Goal: Information Seeking & Learning: Learn about a topic

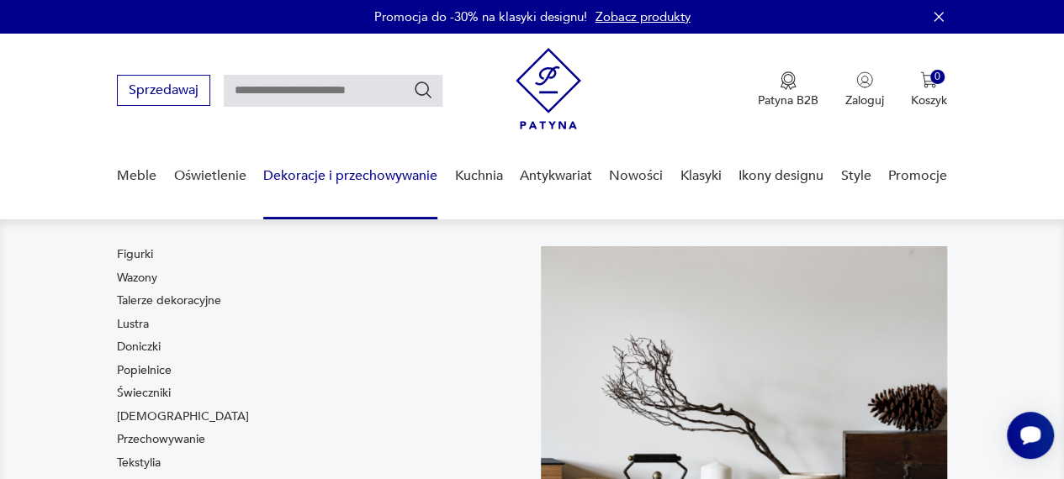
click at [375, 182] on link "Dekoracje i przechowywanie" at bounding box center [350, 176] width 174 height 65
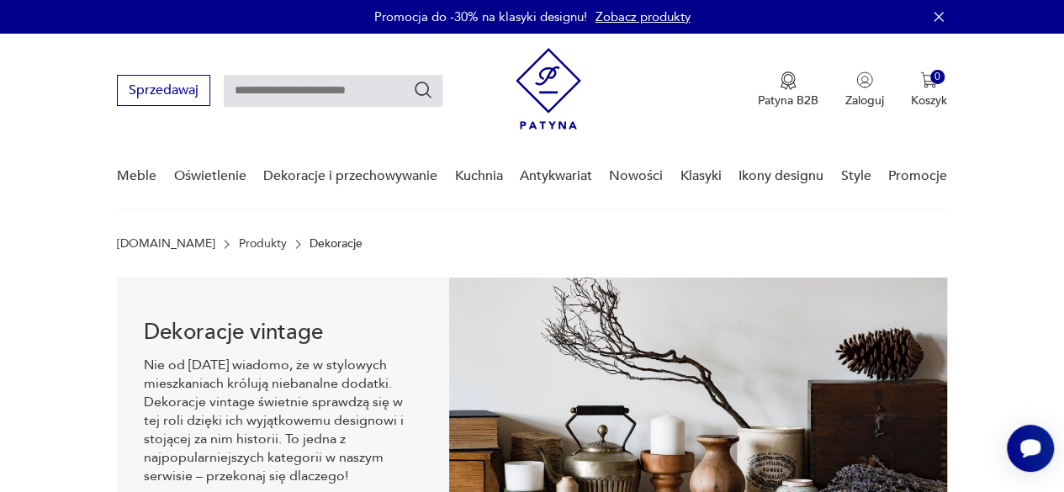
click at [278, 97] on input "text" at bounding box center [333, 91] width 219 height 32
type input "*****"
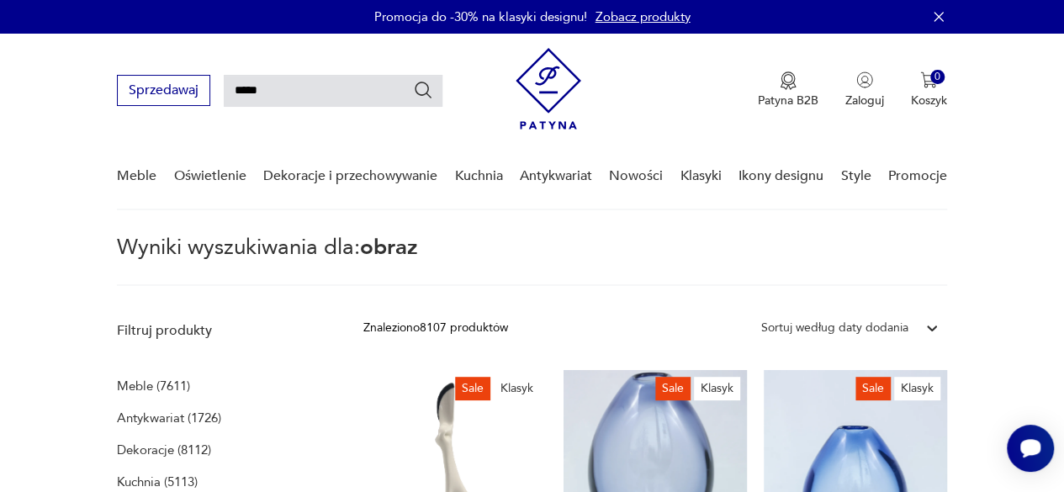
click at [421, 85] on icon "Szukaj" at bounding box center [423, 90] width 20 height 20
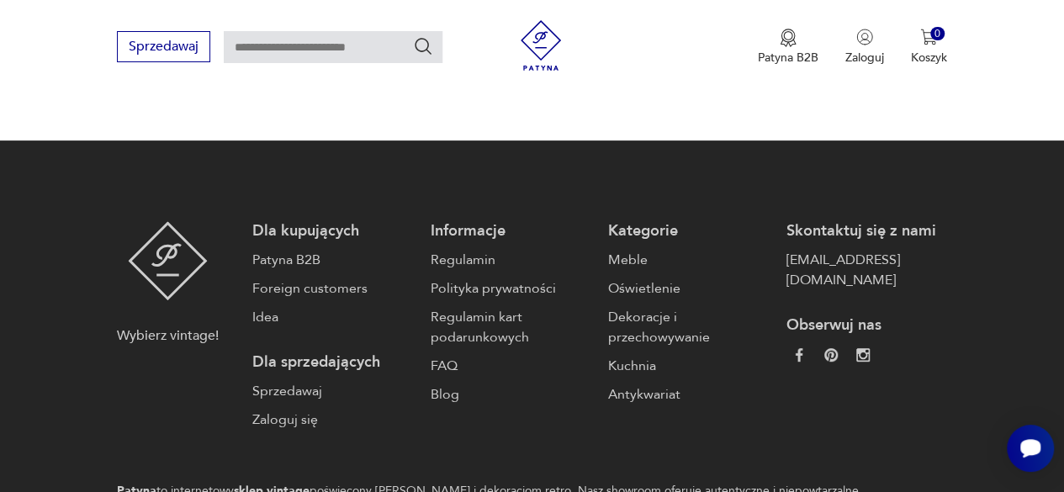
type input "*****"
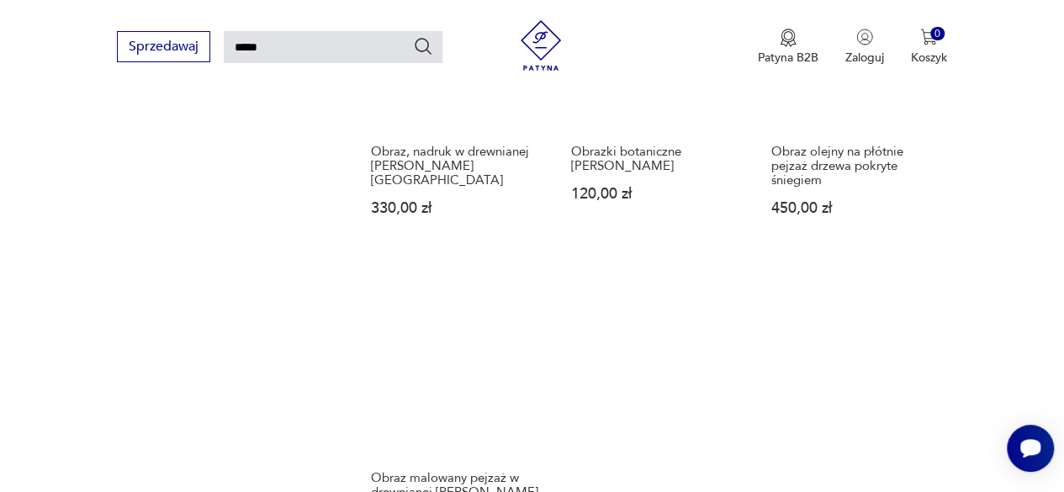
scroll to position [1983, 0]
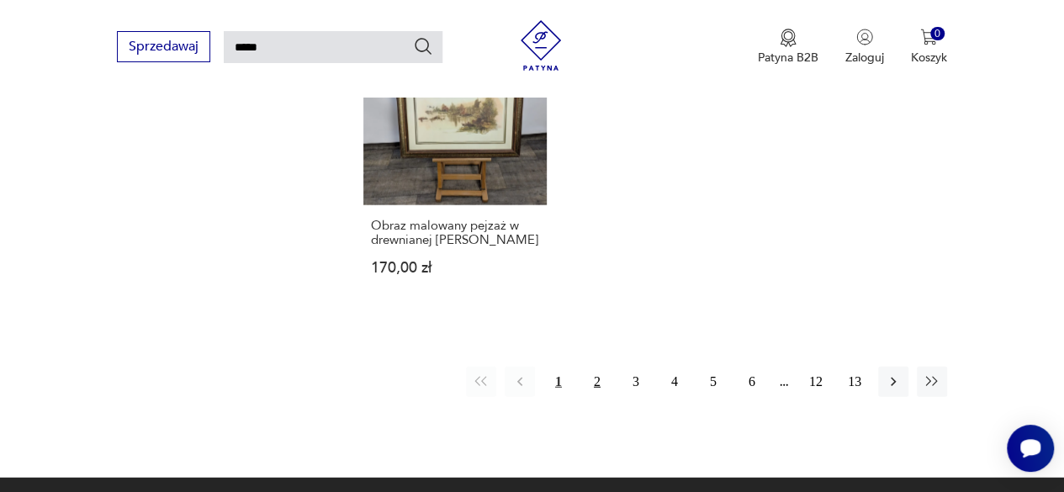
click at [593, 369] on button "2" at bounding box center [597, 382] width 30 height 30
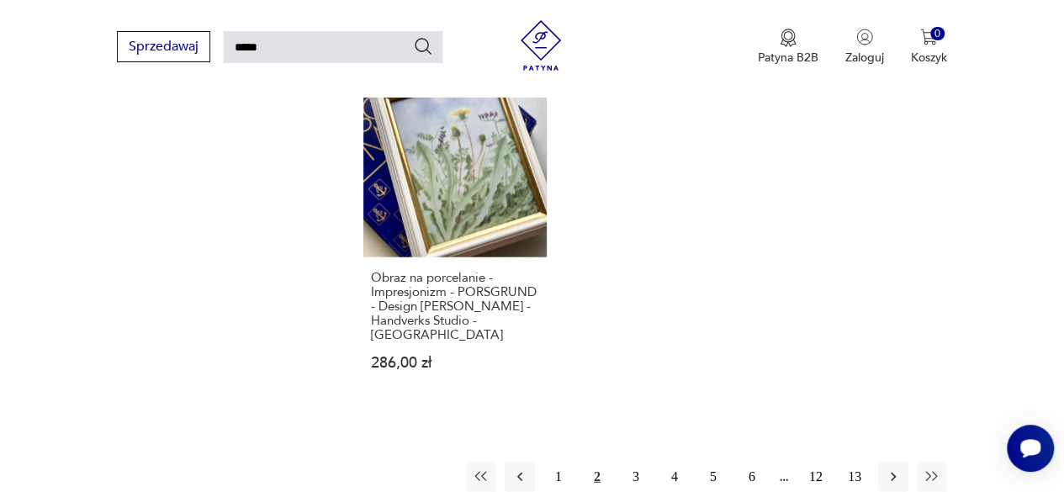
scroll to position [2079, 0]
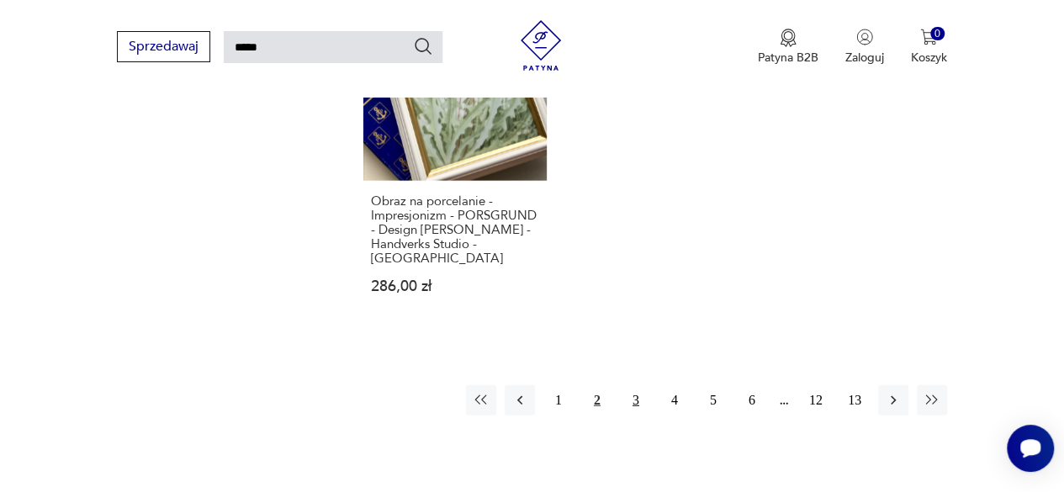
click at [636, 385] on button "3" at bounding box center [636, 400] width 30 height 30
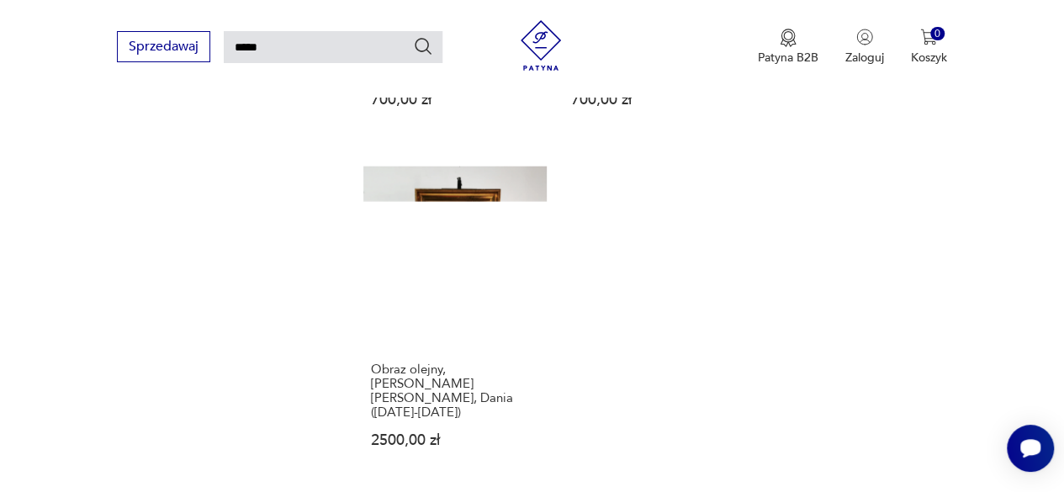
scroll to position [2163, 0]
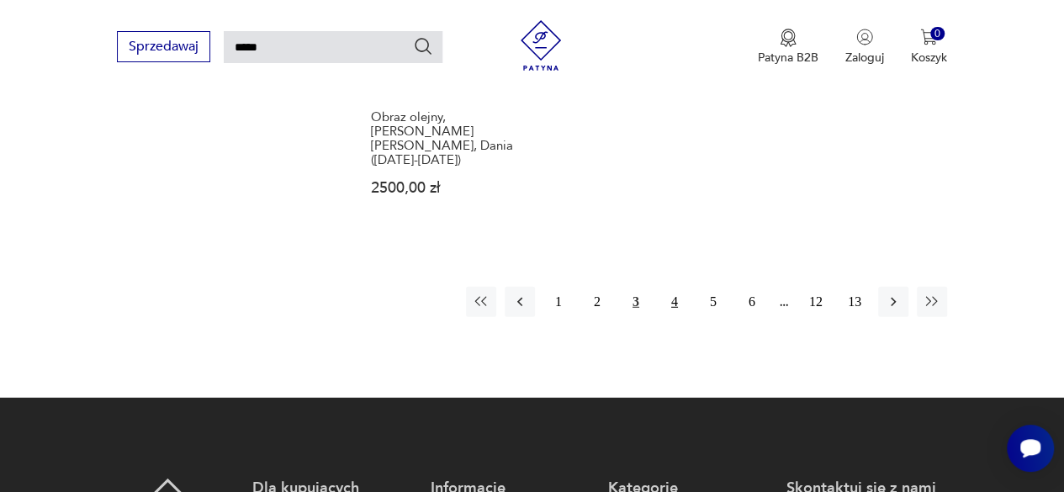
click at [680, 287] on button "4" at bounding box center [674, 302] width 30 height 30
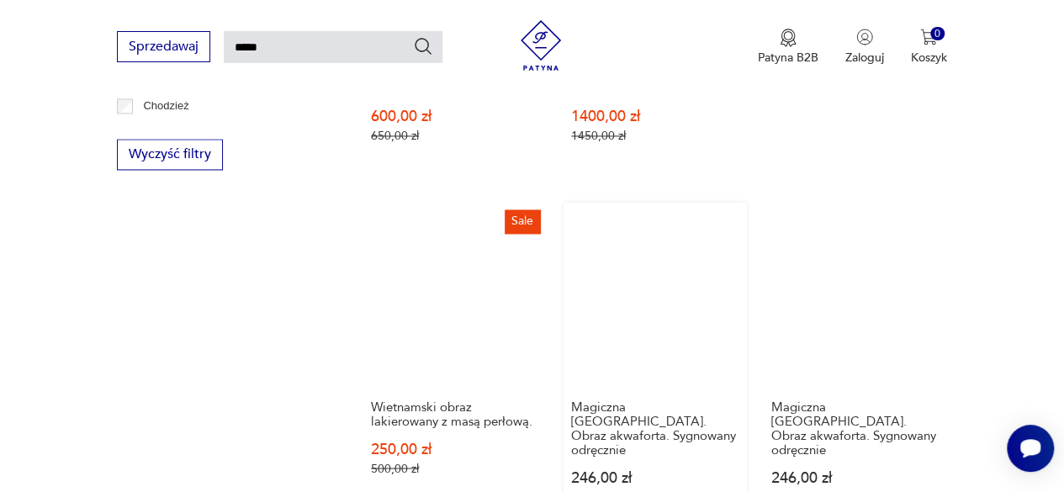
scroll to position [1322, 0]
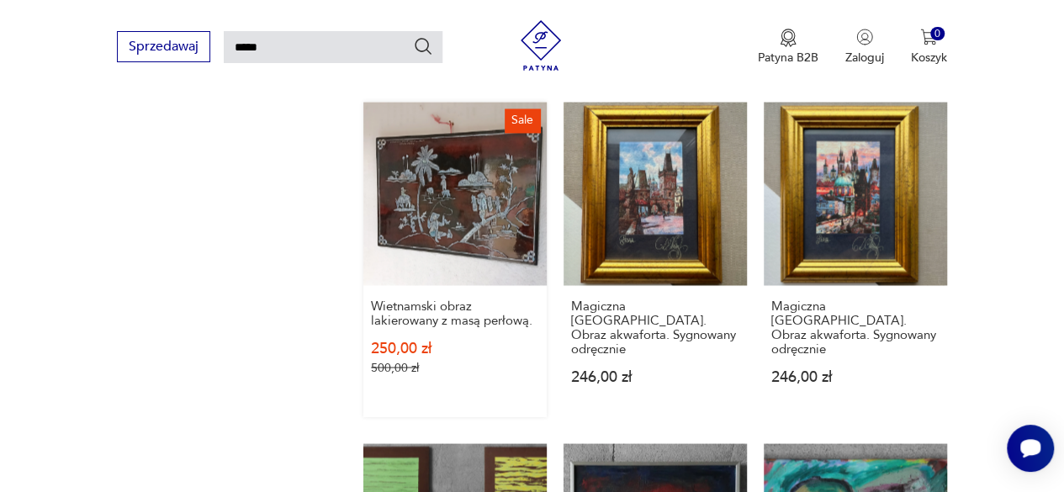
click at [444, 176] on link "Sale Wietnamski obraz lakierowany z masą perłową. 250,00 zł 500,00 zł" at bounding box center [454, 259] width 183 height 315
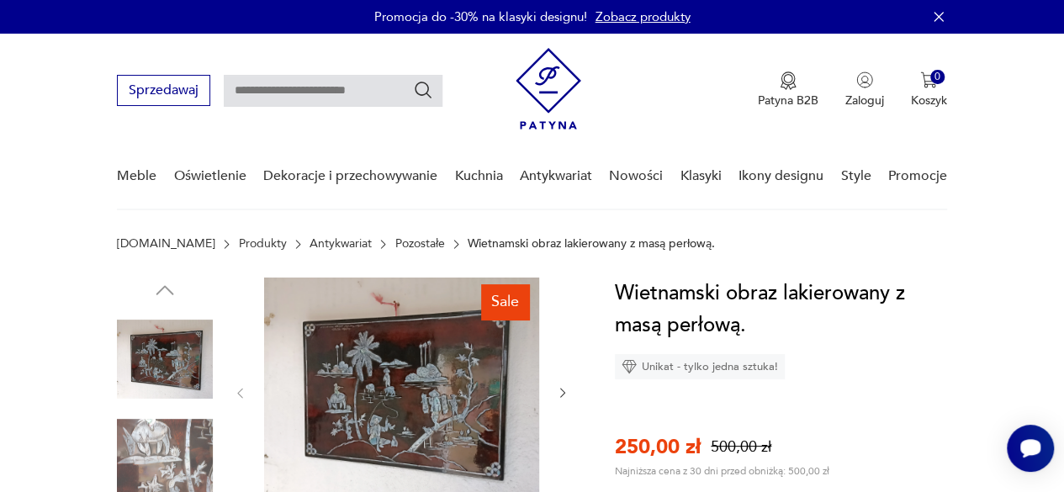
click at [430, 357] on img at bounding box center [401, 392] width 275 height 228
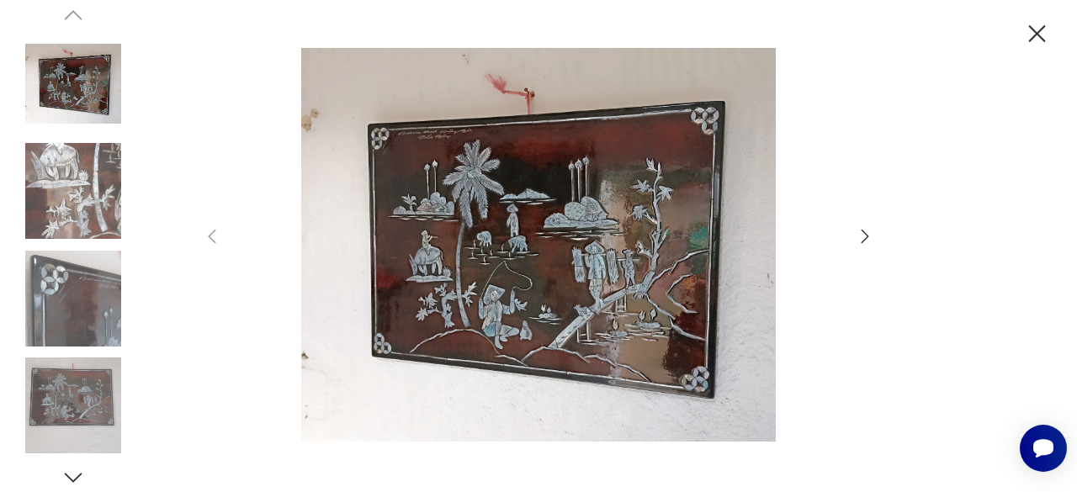
click at [865, 236] on icon "button" at bounding box center [865, 236] width 20 height 20
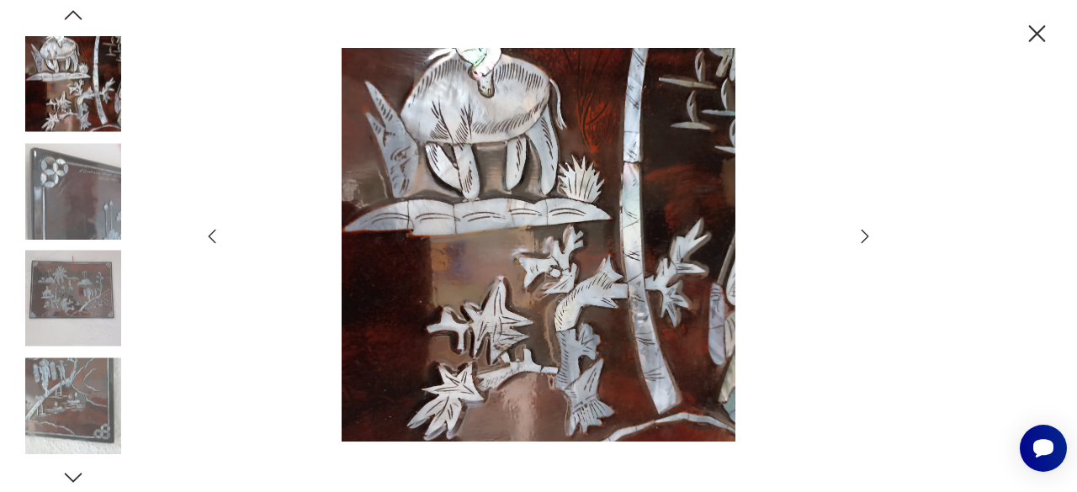
click at [865, 236] on icon "button" at bounding box center [865, 236] width 20 height 20
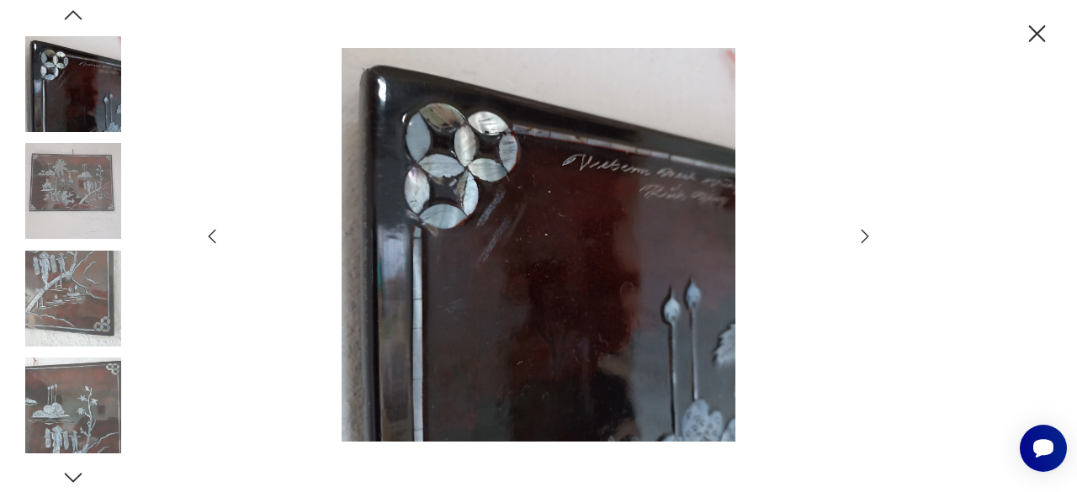
click at [865, 236] on icon "button" at bounding box center [865, 236] width 20 height 20
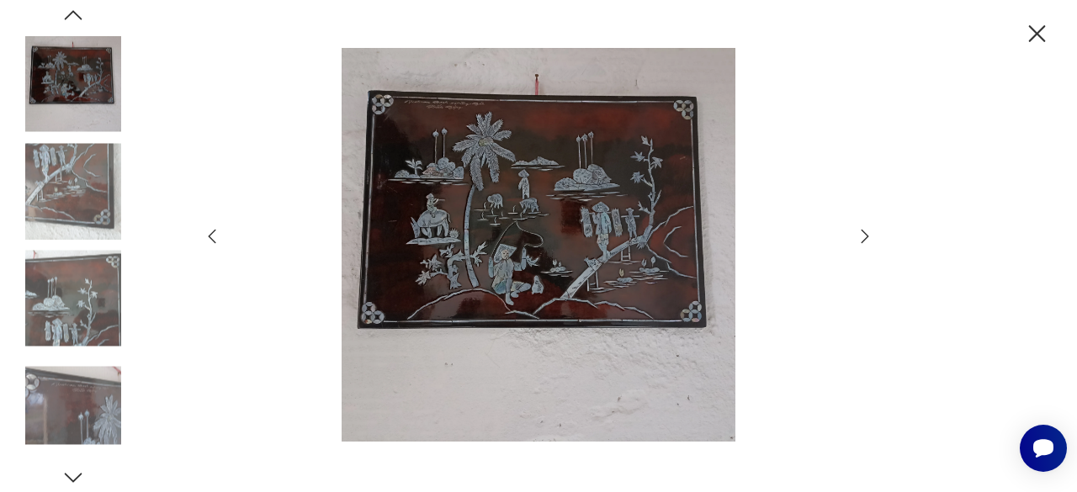
click at [865, 236] on icon "button" at bounding box center [865, 236] width 20 height 20
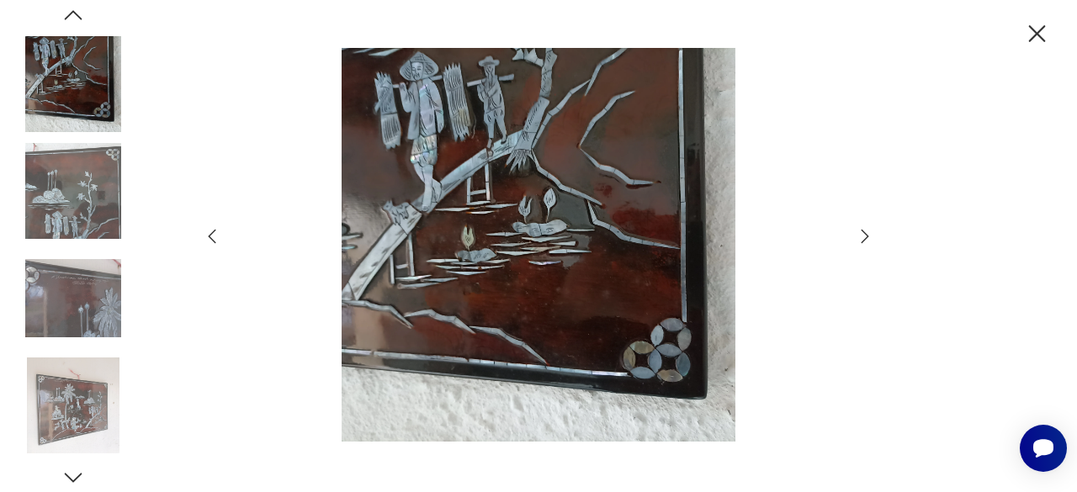
type input "*****"
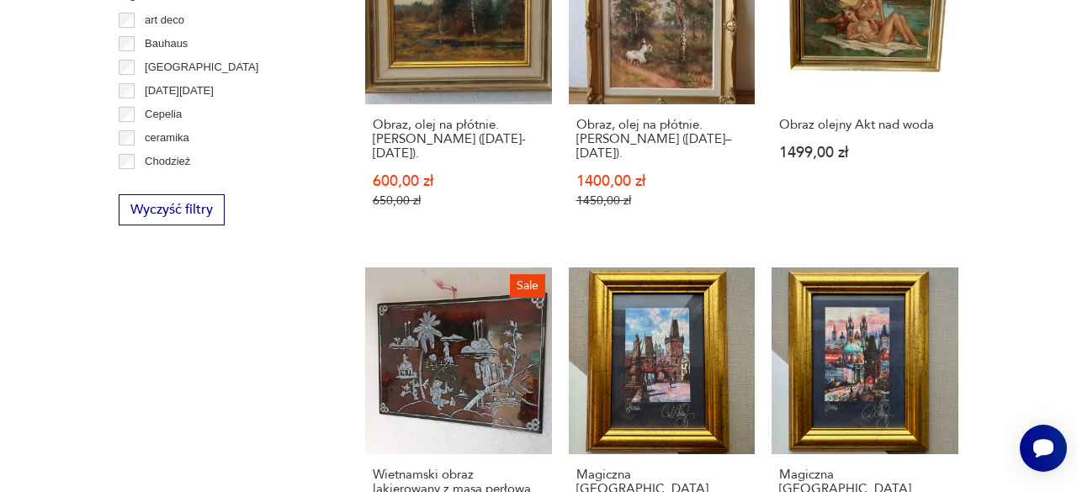
scroll to position [1321, 0]
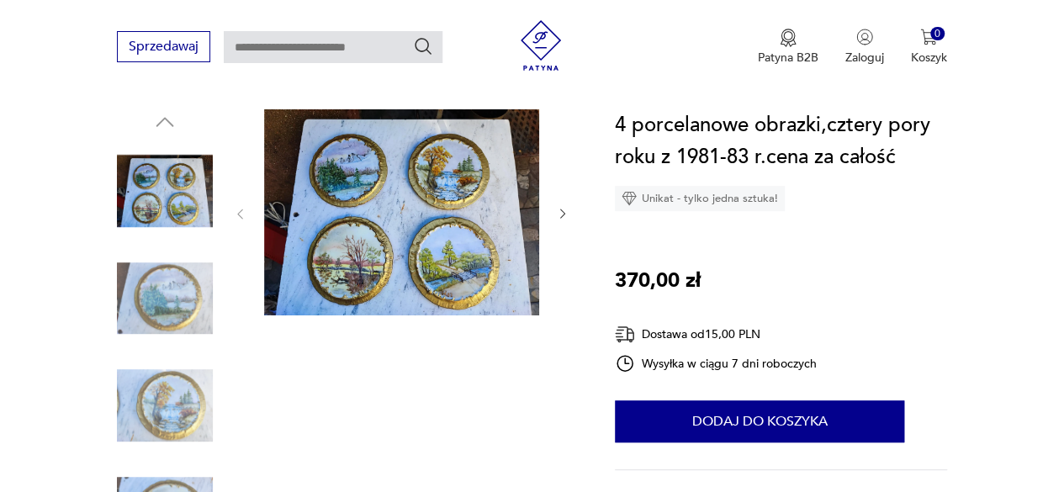
click at [384, 241] on img at bounding box center [401, 212] width 275 height 206
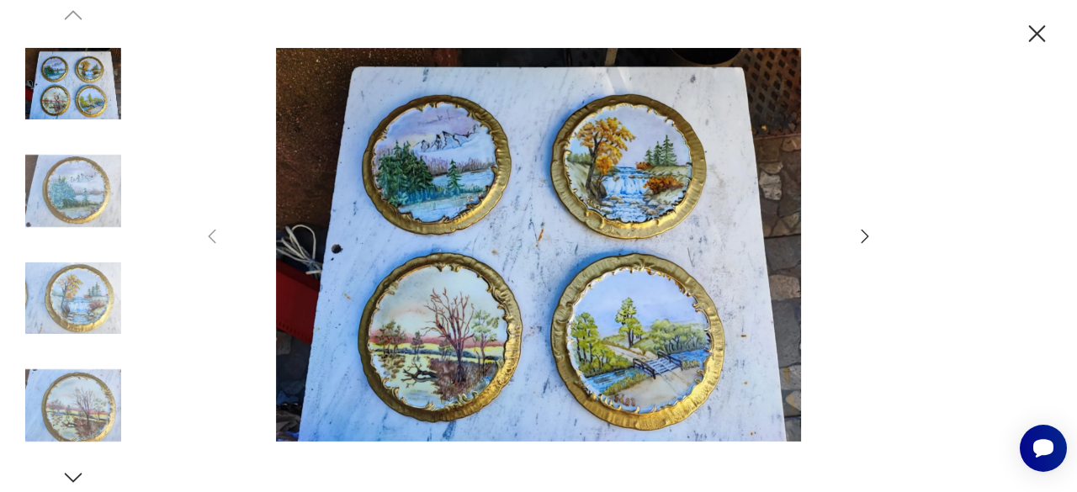
click at [859, 239] on icon "button" at bounding box center [865, 236] width 20 height 20
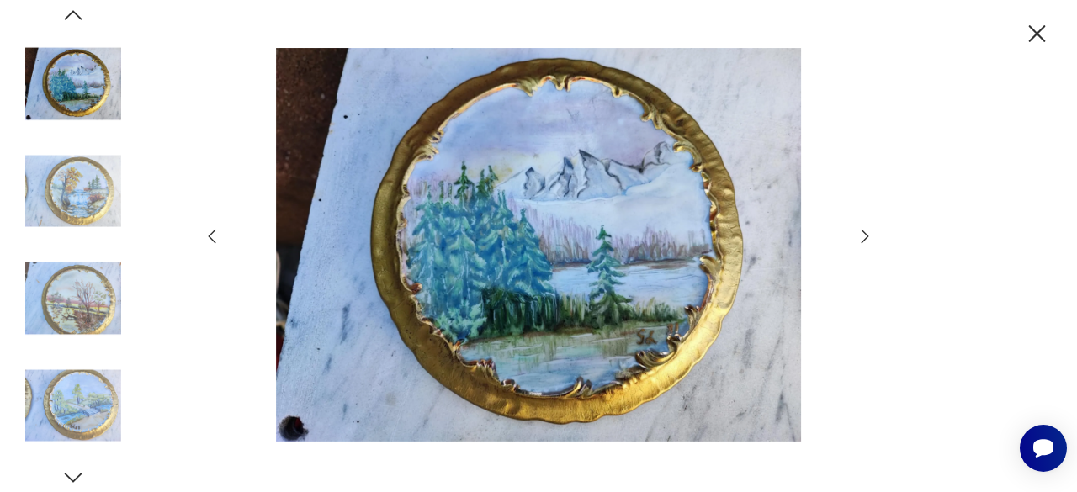
click at [859, 239] on icon "button" at bounding box center [865, 236] width 20 height 20
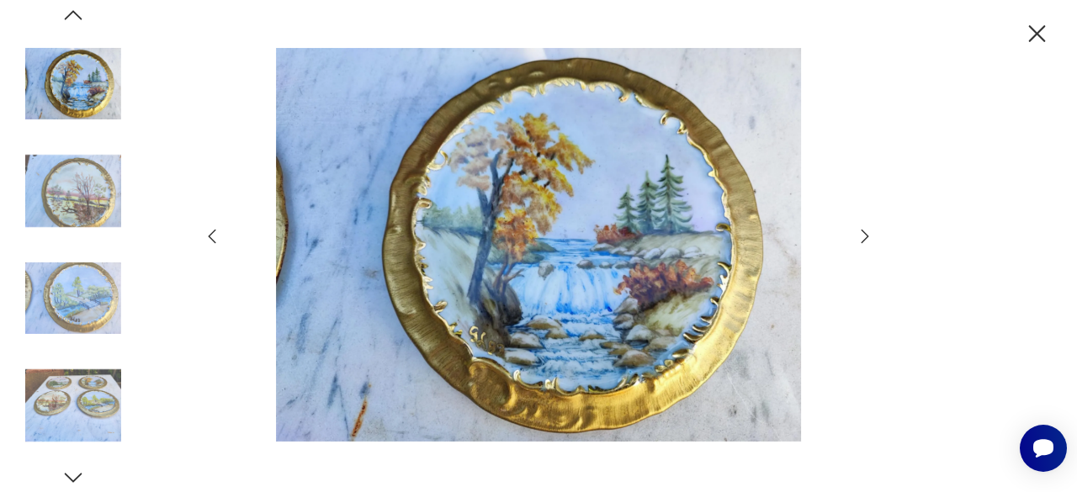
click at [859, 239] on icon "button" at bounding box center [865, 236] width 20 height 20
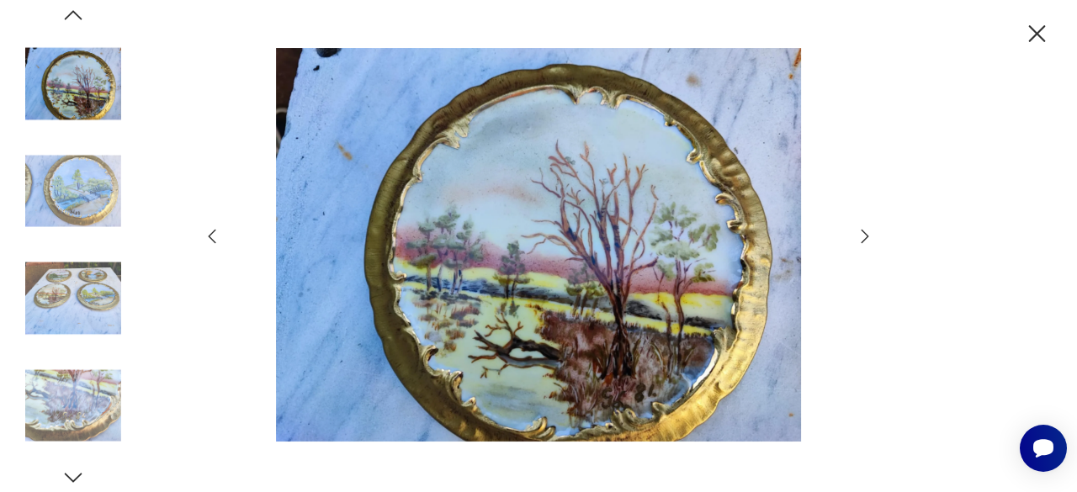
click at [859, 239] on icon "button" at bounding box center [865, 236] width 20 height 20
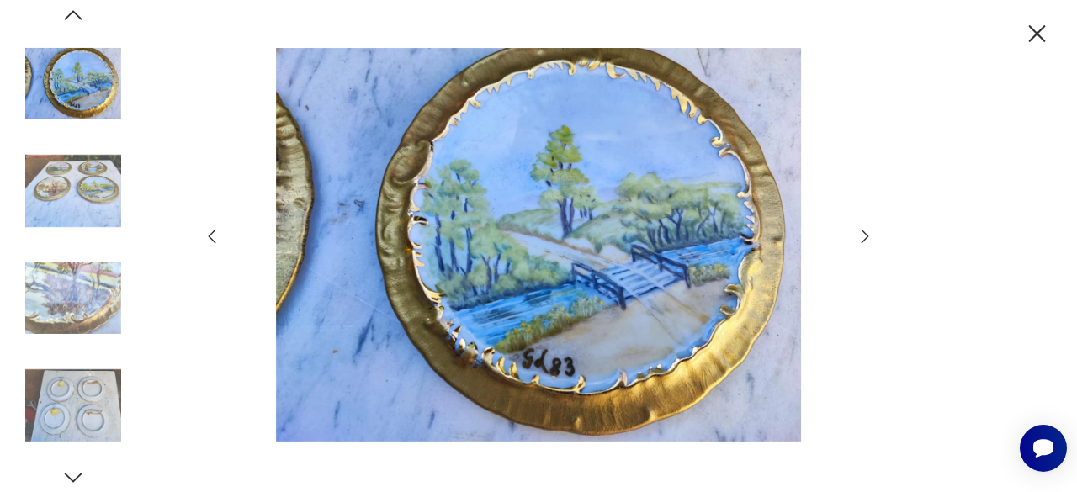
click at [859, 239] on icon "button" at bounding box center [865, 236] width 20 height 20
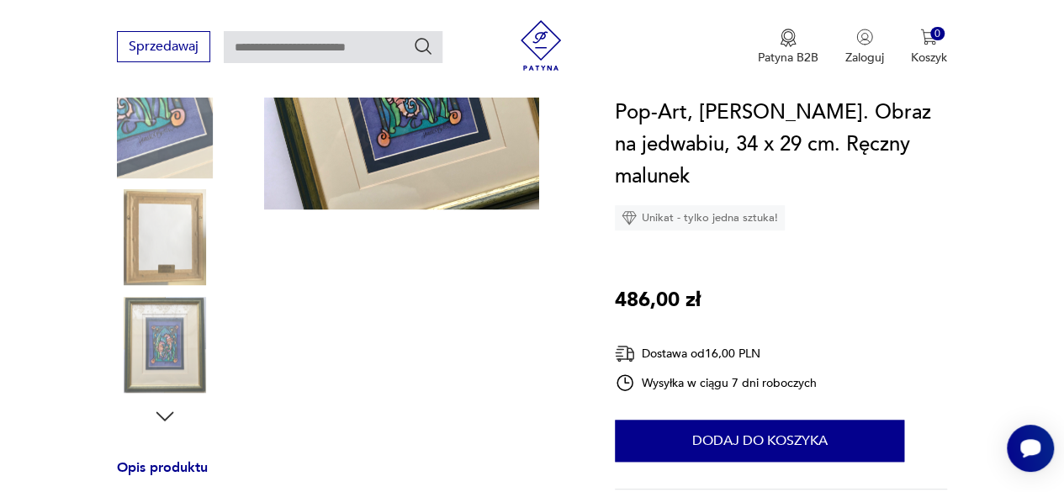
scroll to position [589, 0]
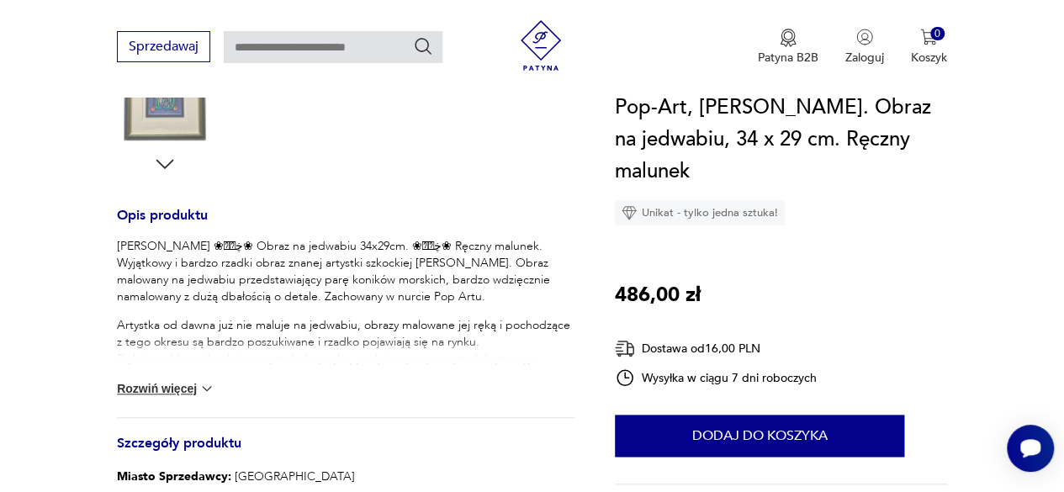
click at [140, 381] on button "Rozwiń więcej" at bounding box center [166, 388] width 98 height 17
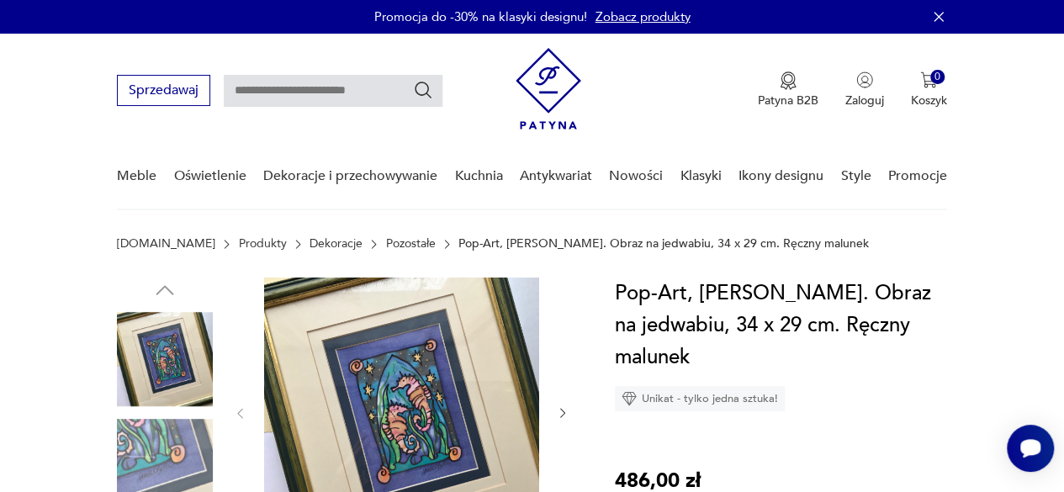
scroll to position [84, 0]
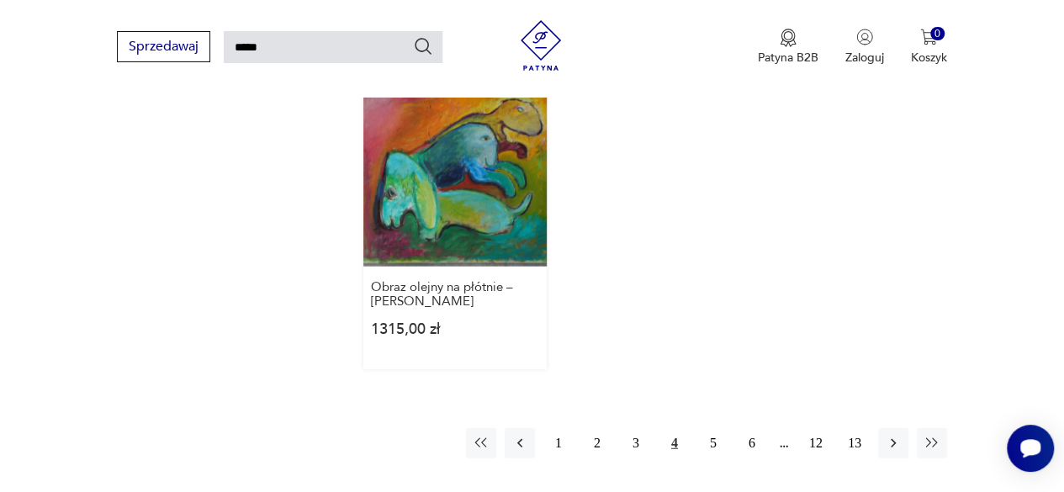
scroll to position [2010, 0]
click at [713, 426] on button "5" at bounding box center [713, 441] width 30 height 30
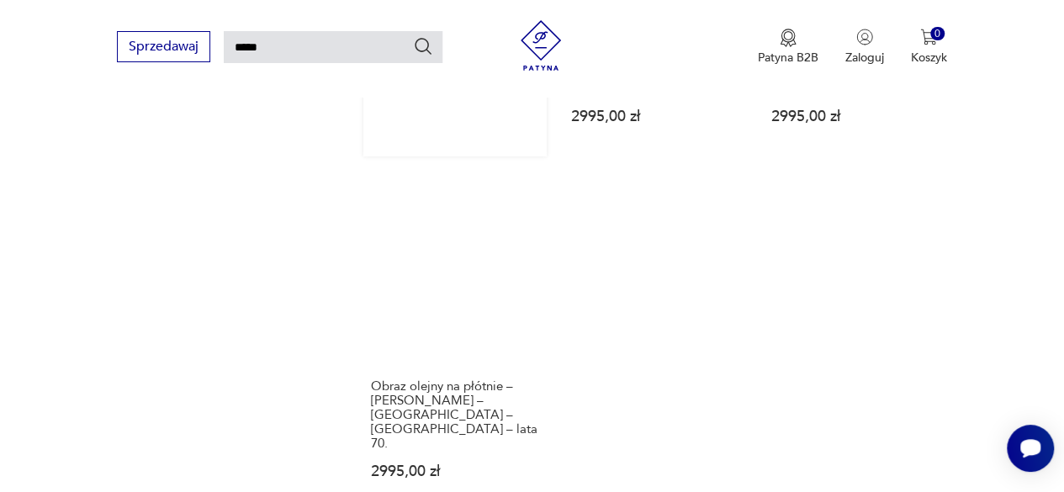
scroll to position [2079, 0]
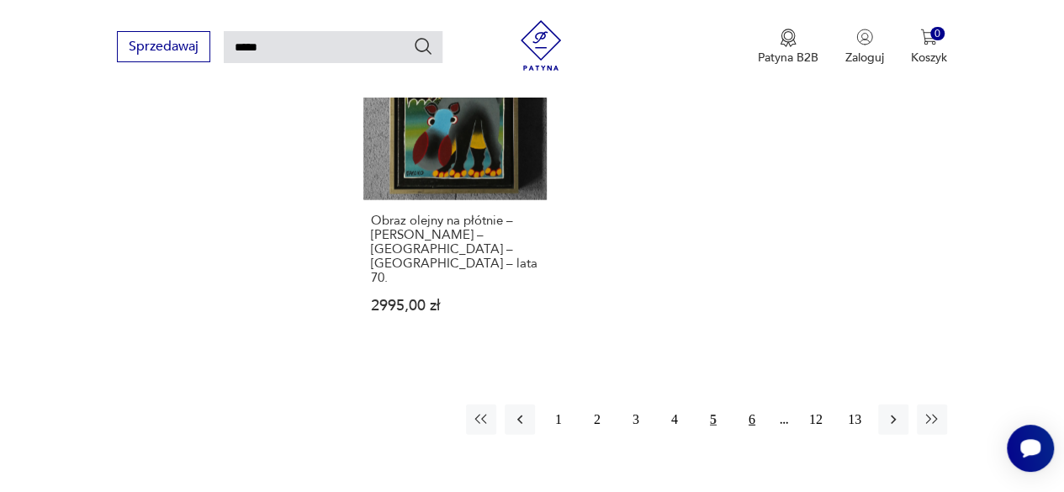
click at [756, 405] on button "6" at bounding box center [752, 420] width 30 height 30
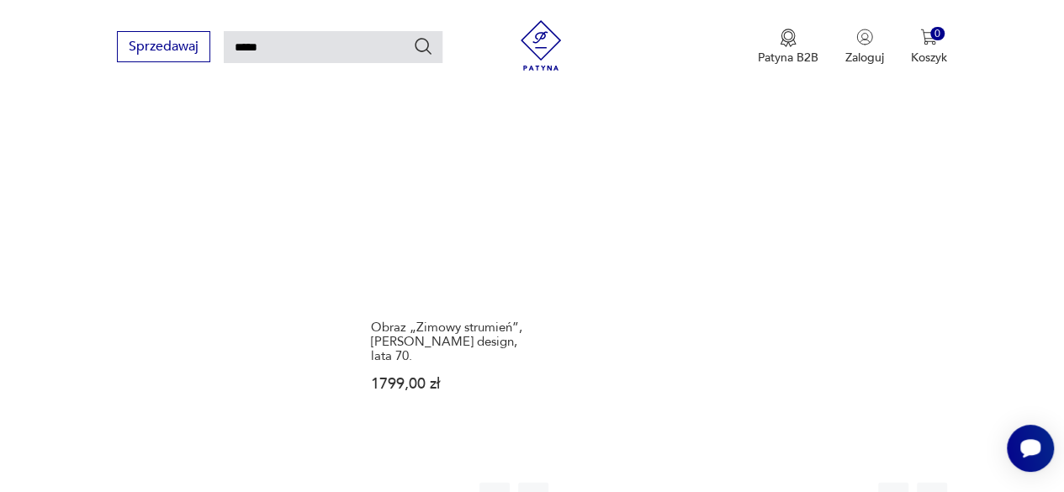
scroll to position [1911, 0]
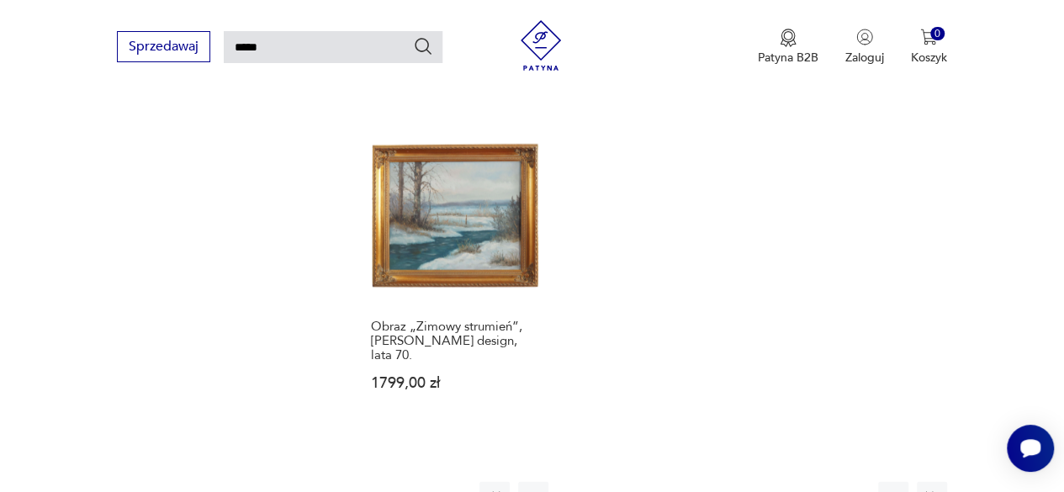
click at [757, 482] on button "7" at bounding box center [752, 497] width 30 height 30
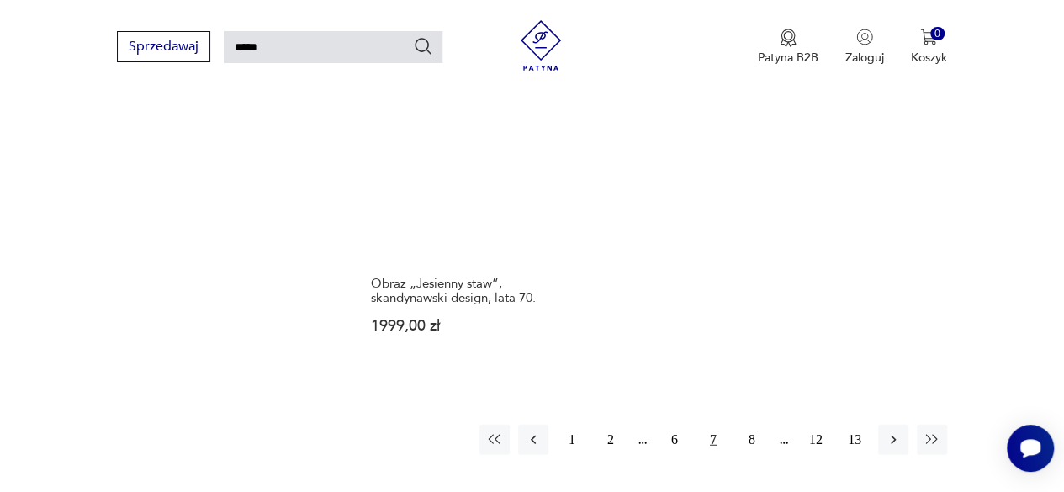
scroll to position [1995, 0]
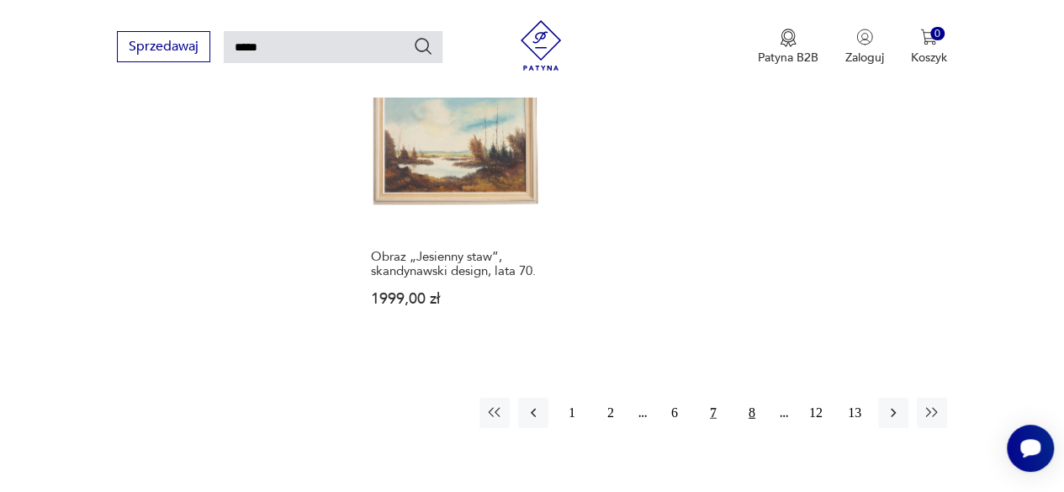
click at [755, 401] on button "8" at bounding box center [752, 413] width 30 height 30
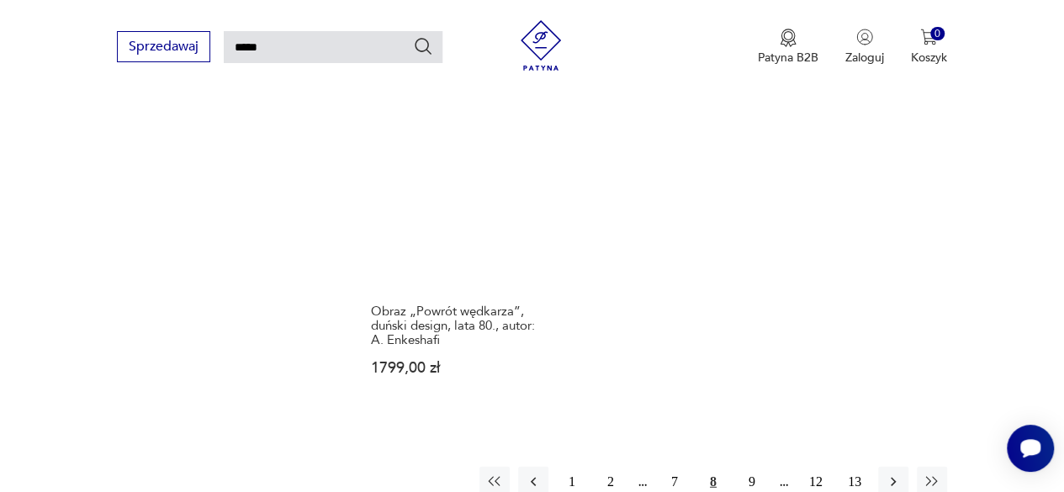
scroll to position [1911, 0]
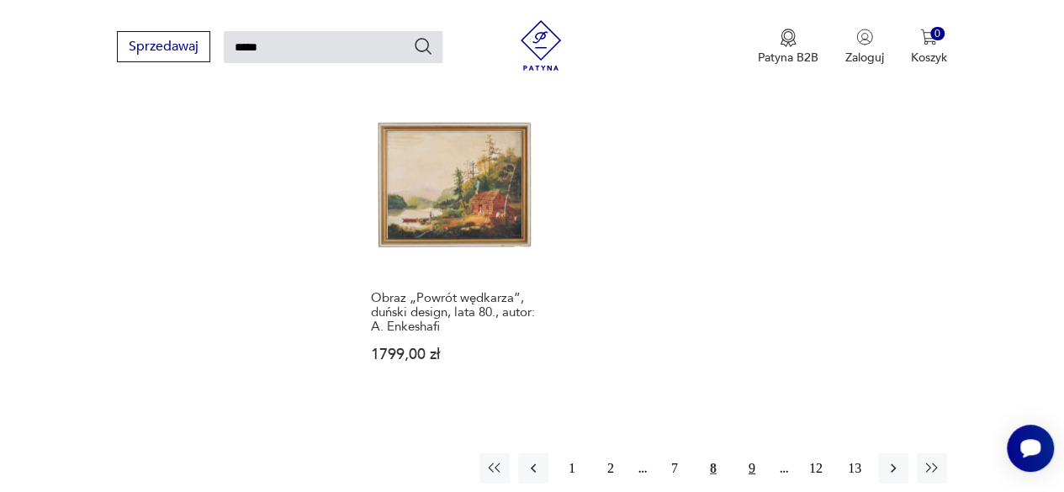
click at [749, 454] on button "9" at bounding box center [752, 468] width 30 height 30
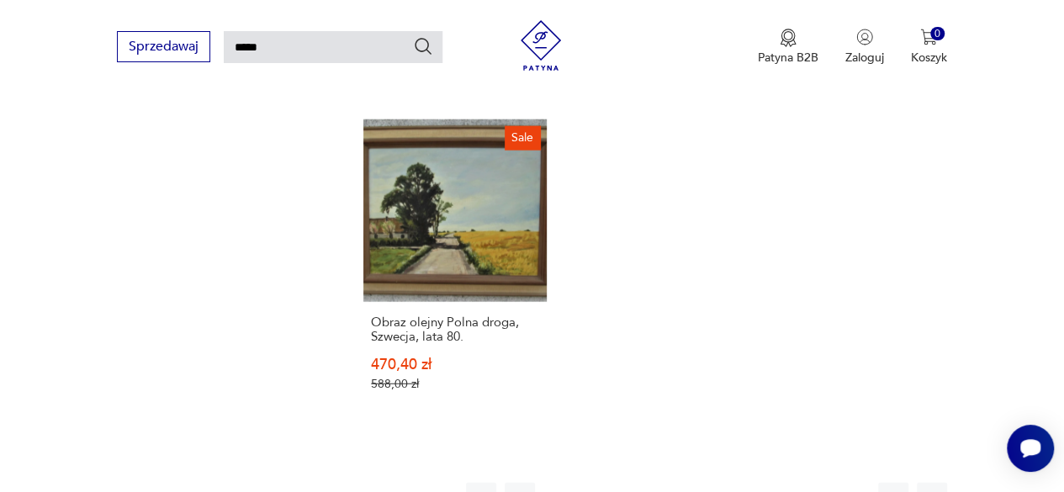
scroll to position [1995, 0]
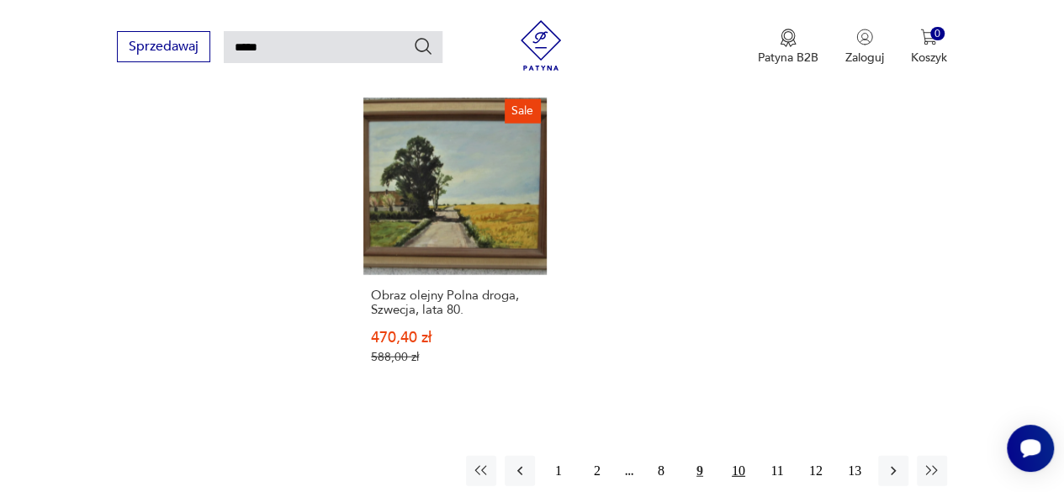
click at [739, 456] on button "10" at bounding box center [738, 471] width 30 height 30
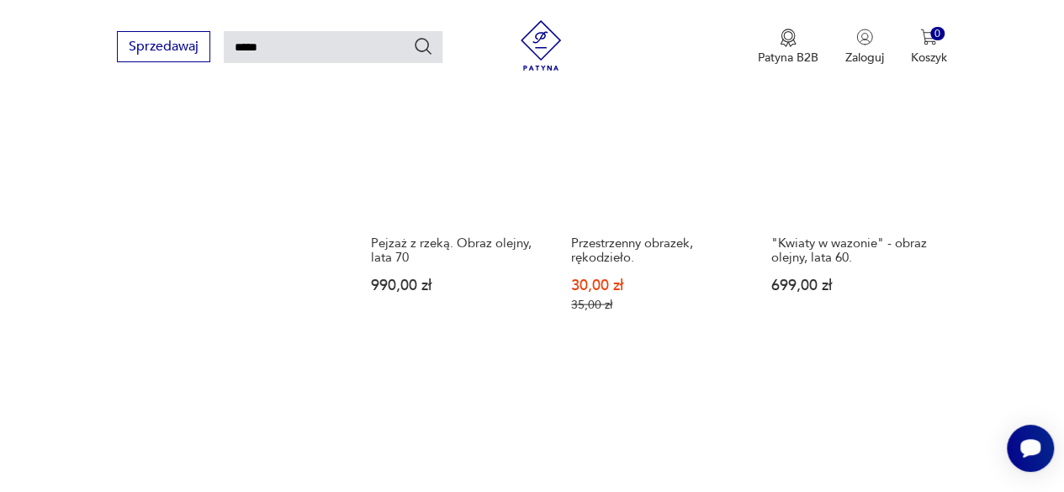
scroll to position [1911, 0]
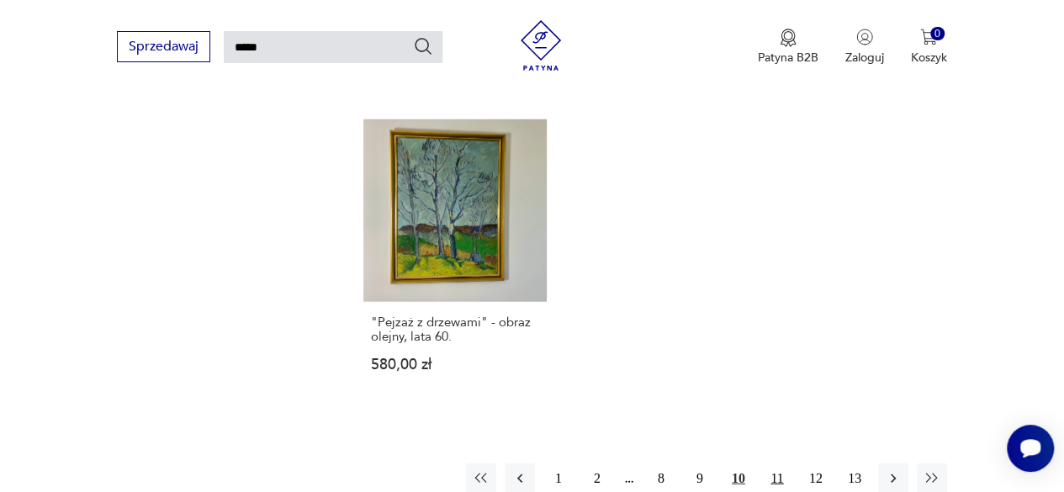
click at [772, 463] on button "11" at bounding box center [777, 478] width 30 height 30
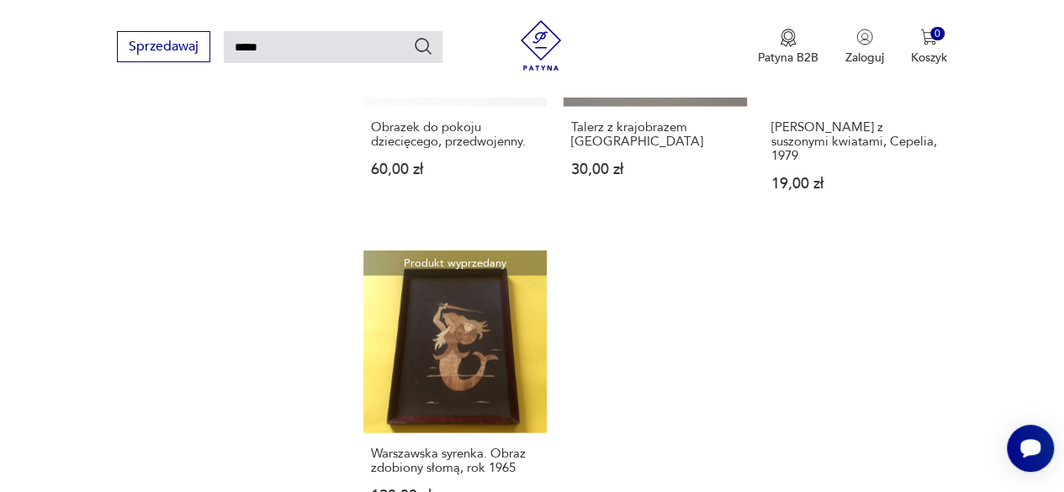
scroll to position [1995, 0]
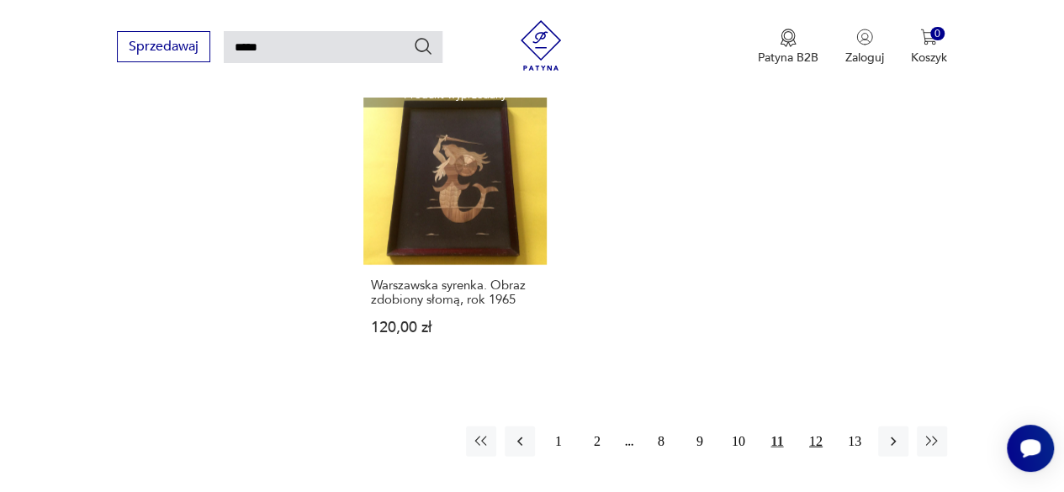
click at [819, 426] on button "12" at bounding box center [816, 441] width 30 height 30
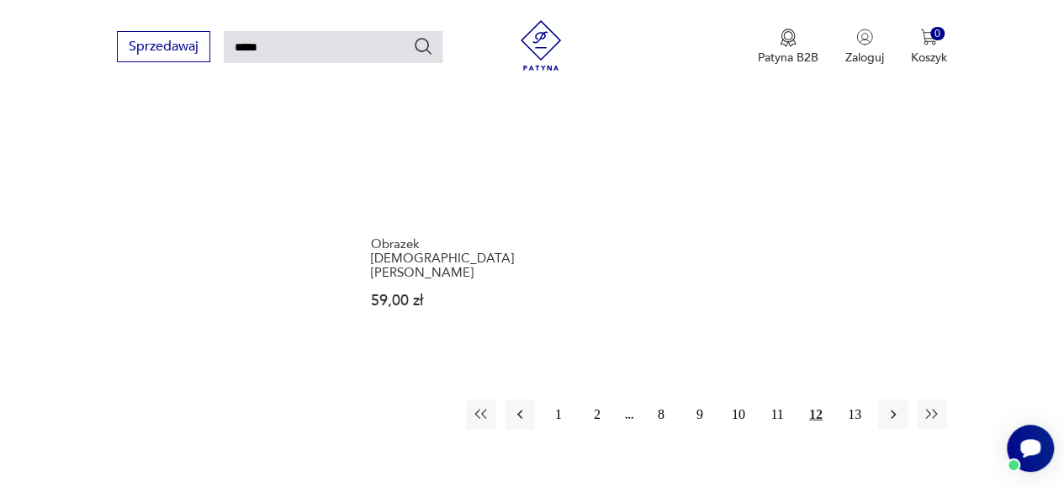
scroll to position [1995, 0]
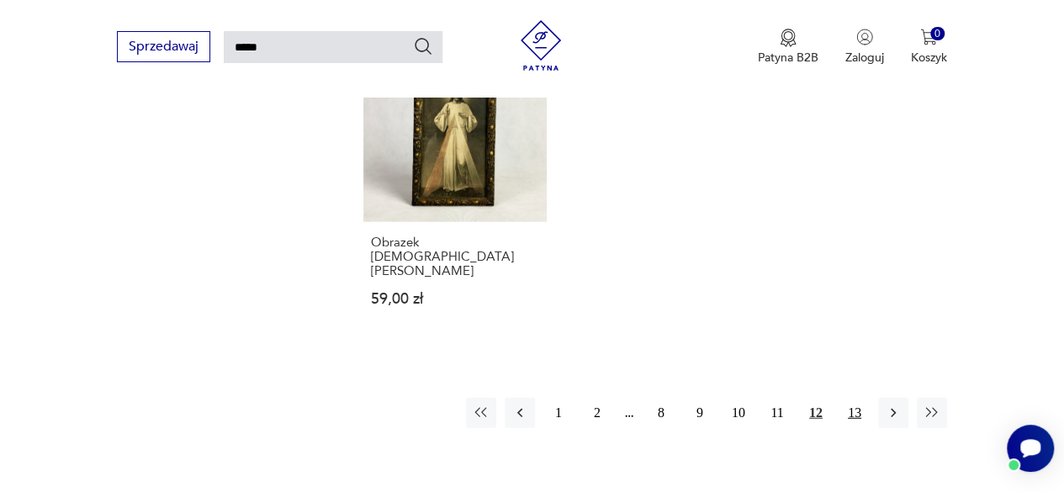
click at [860, 398] on button "13" at bounding box center [854, 413] width 30 height 30
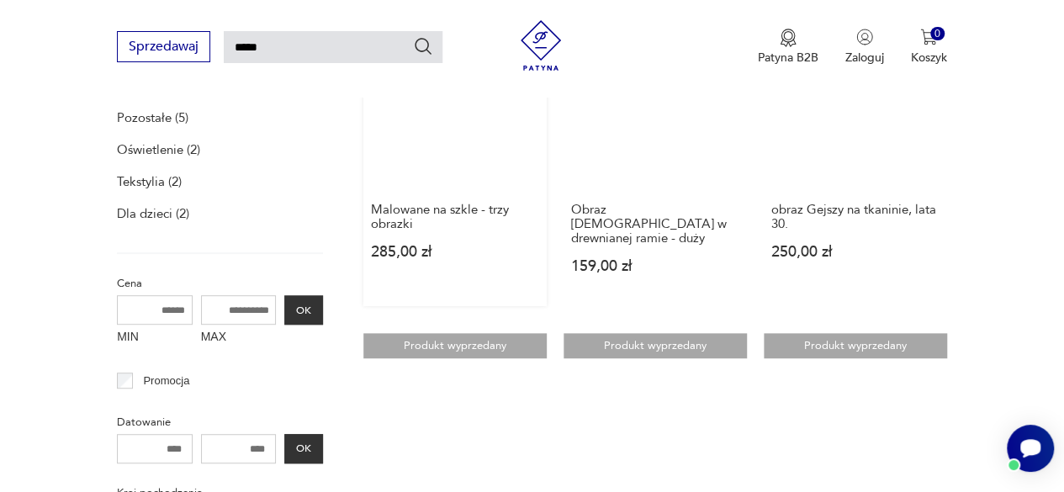
scroll to position [313, 0]
